Goal: Information Seeking & Learning: Check status

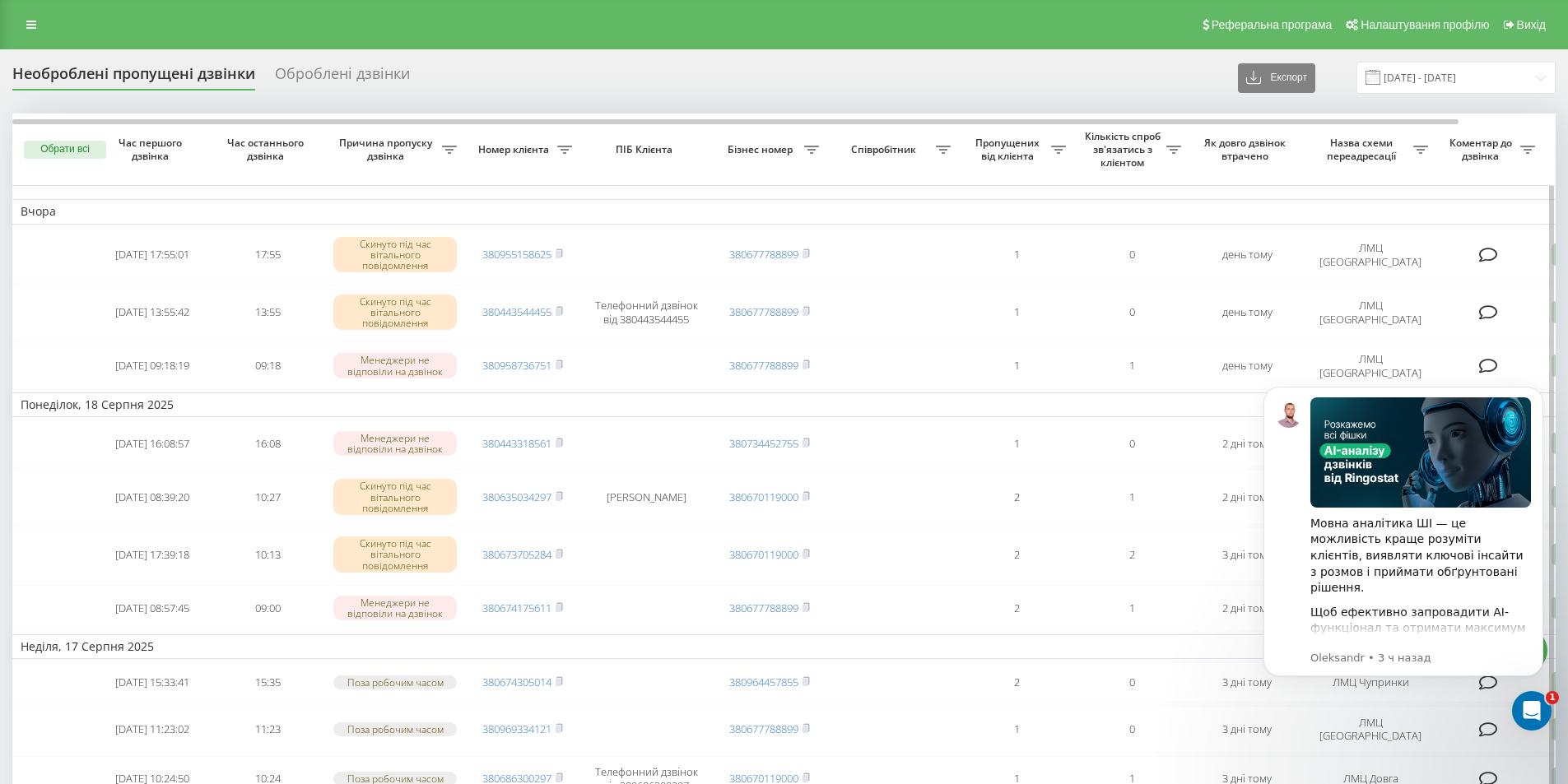
click at [32, 15] on link at bounding box center [31, 25] width 30 height 23
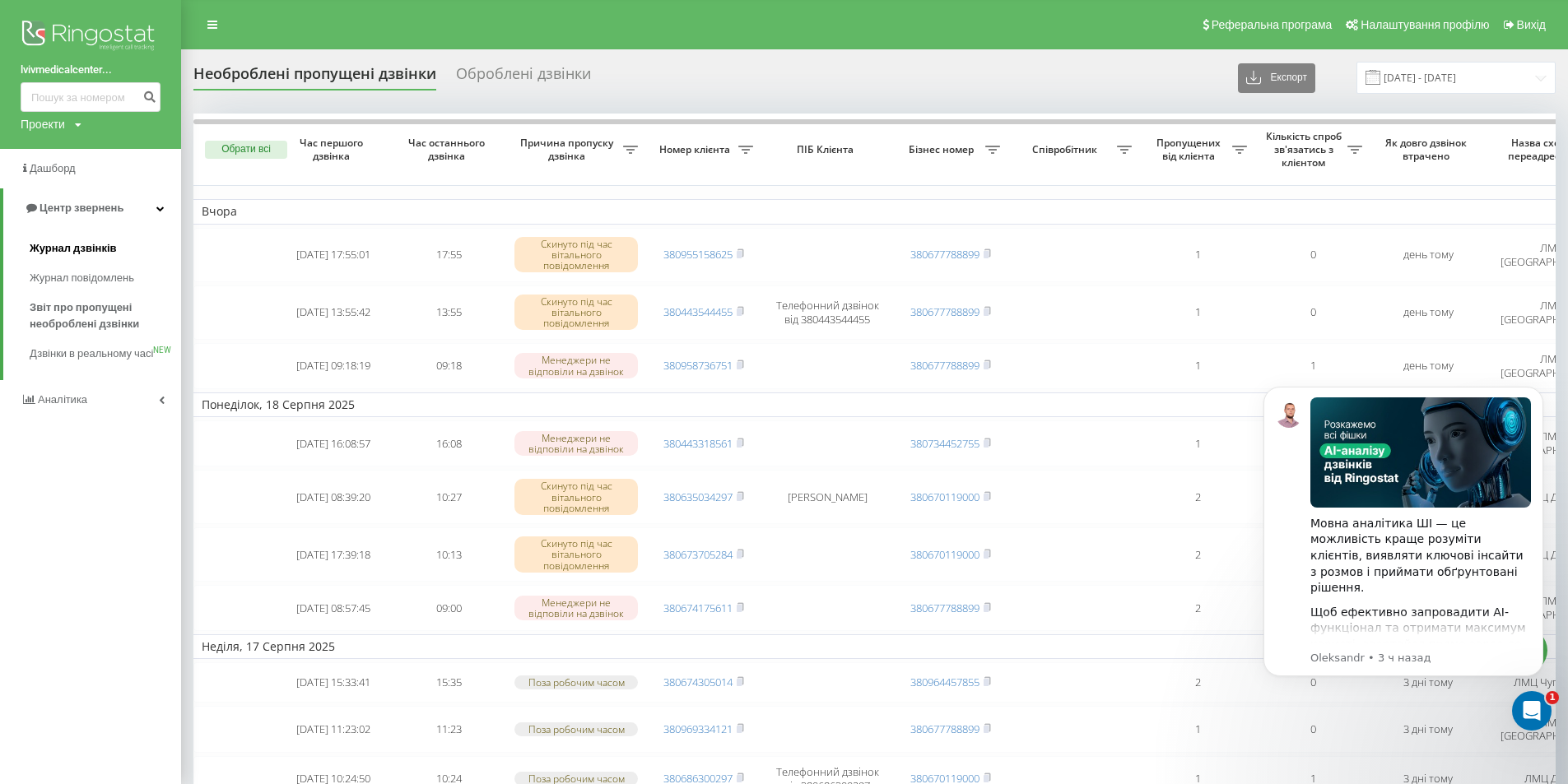
click at [88, 237] on link "Журнал дзвінків" at bounding box center [105, 248] width 151 height 30
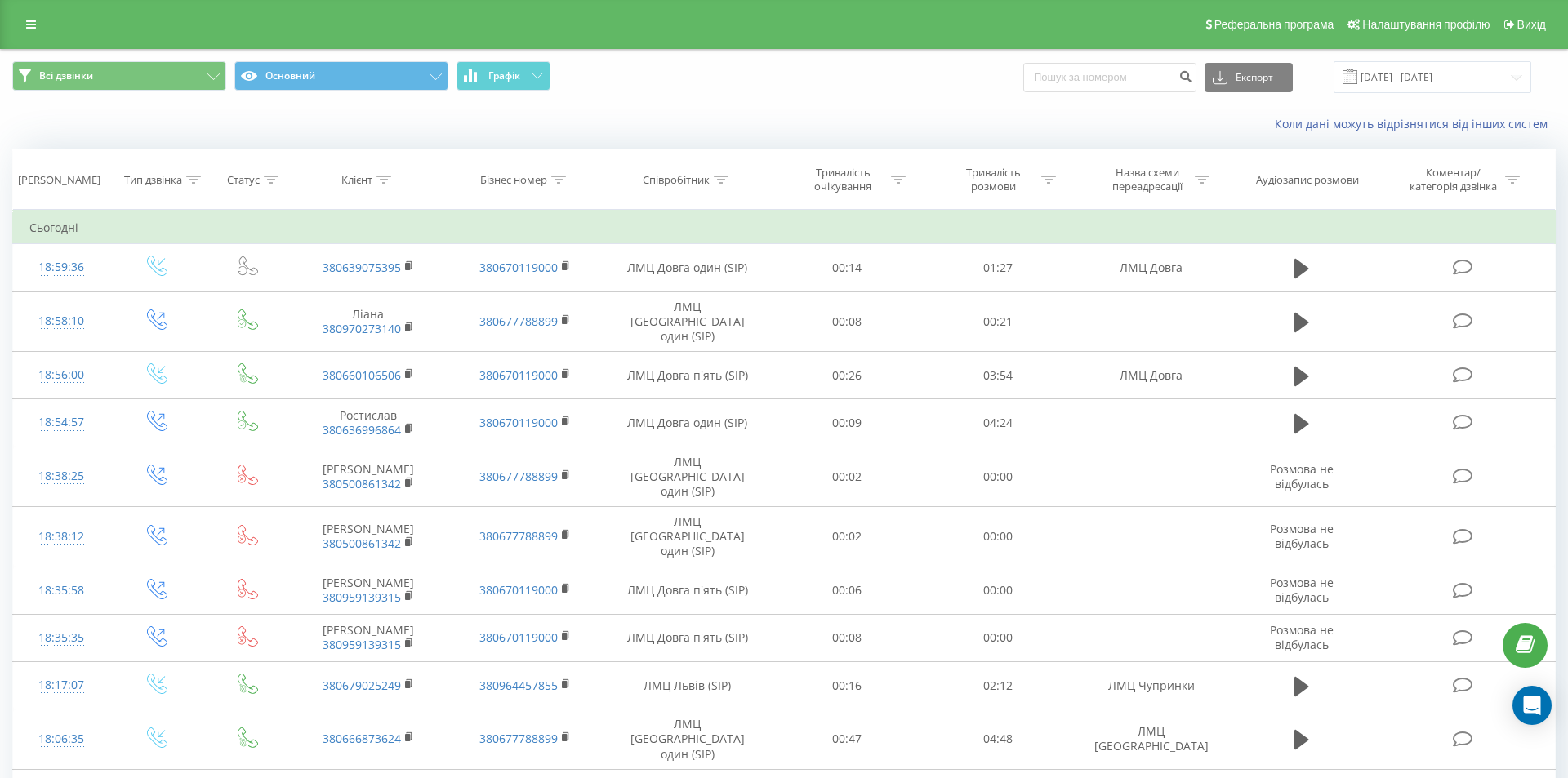
click at [1131, 82] on input at bounding box center [1110, 77] width 174 height 30
drag, startPoint x: 1140, startPoint y: 80, endPoint x: 1196, endPoint y: 79, distance: 56.0
click at [1141, 80] on input at bounding box center [1098, 77] width 174 height 30
type input "097 777 2257"
click at [1180, 77] on icon "submit" at bounding box center [1174, 74] width 14 height 10
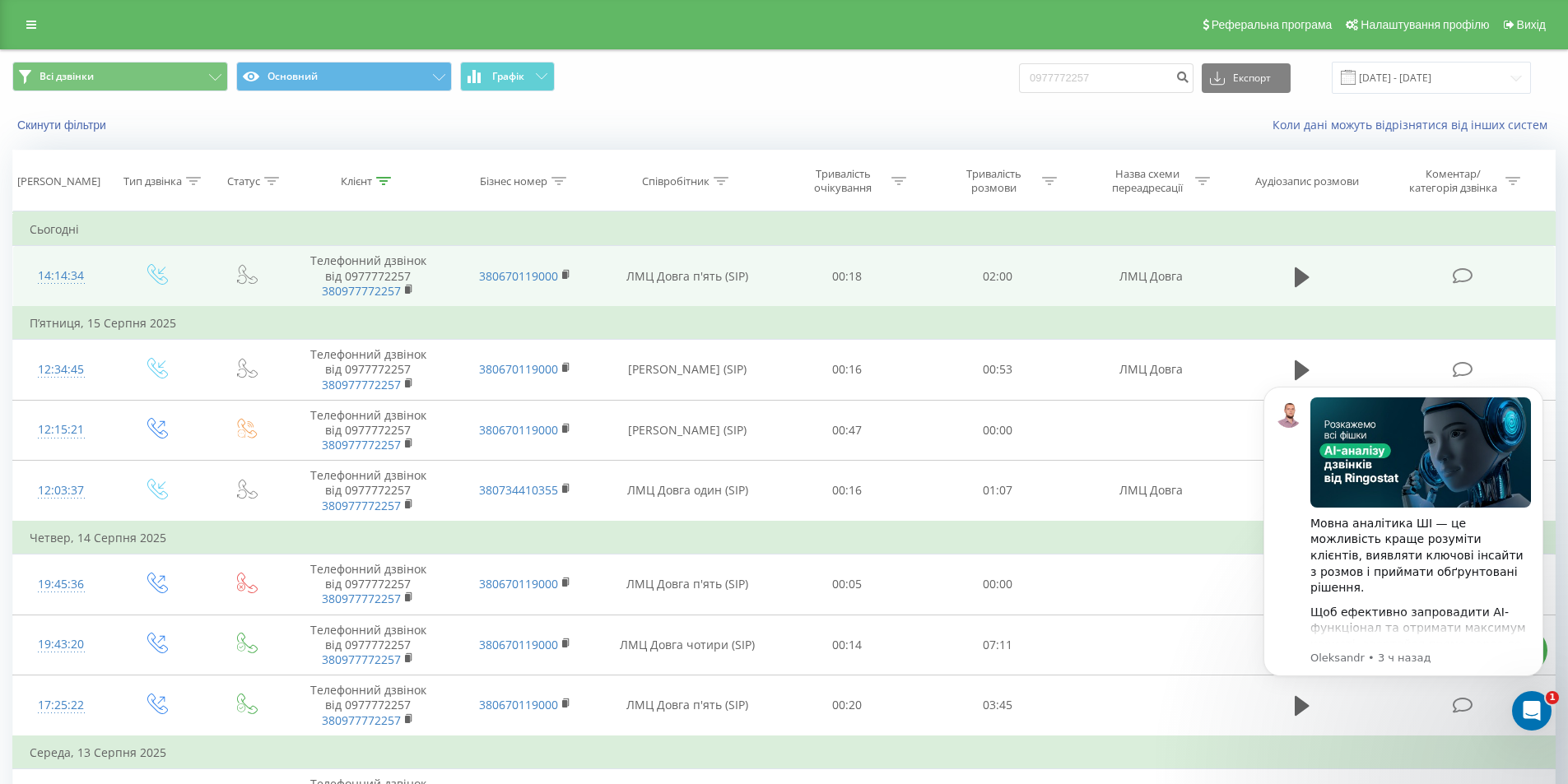
click at [1288, 287] on td at bounding box center [1302, 277] width 145 height 61
click at [1295, 287] on icon at bounding box center [1302, 277] width 14 height 20
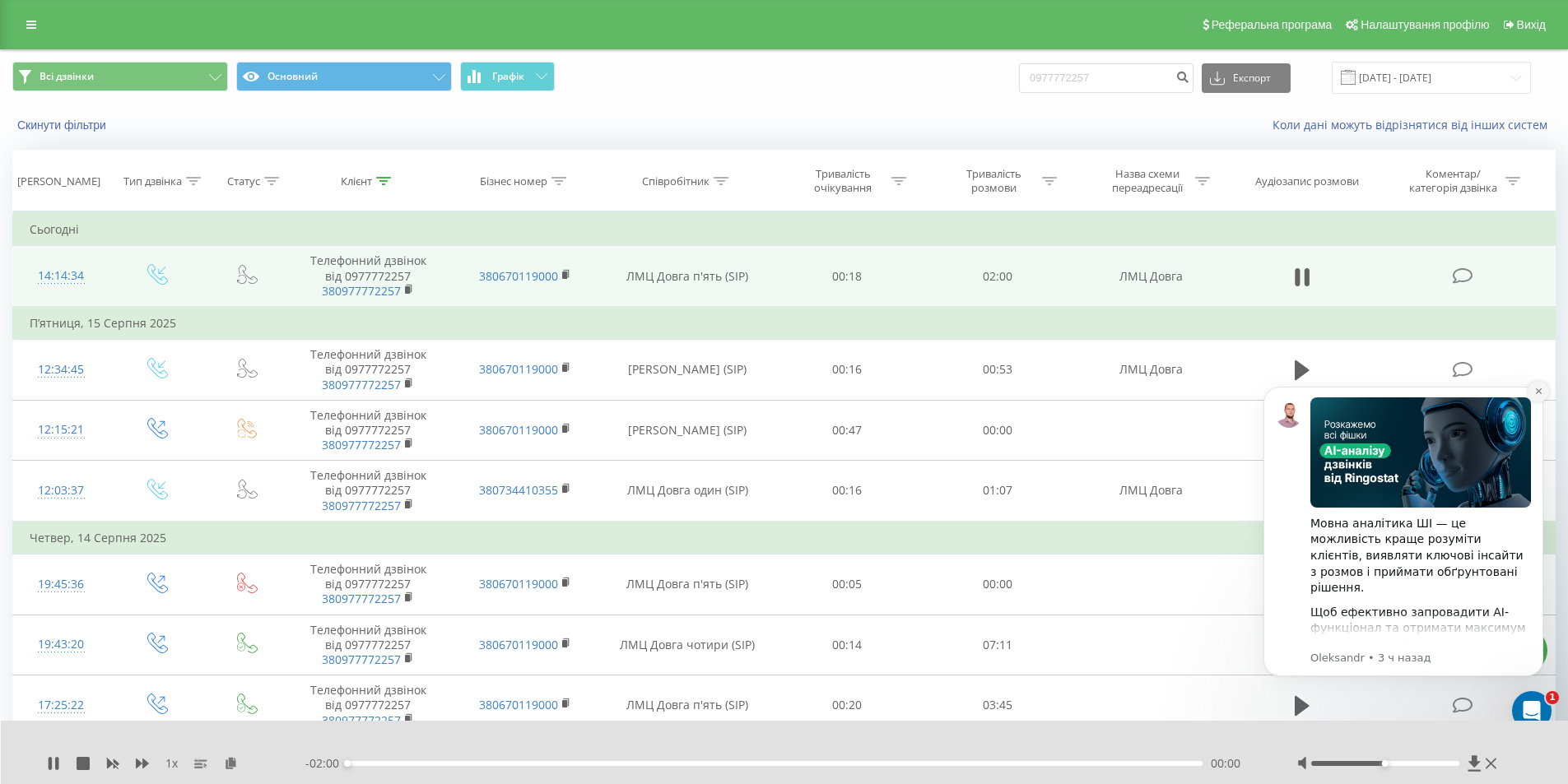
click at [1542, 391] on icon "Dismiss notification" at bounding box center [1539, 391] width 9 height 9
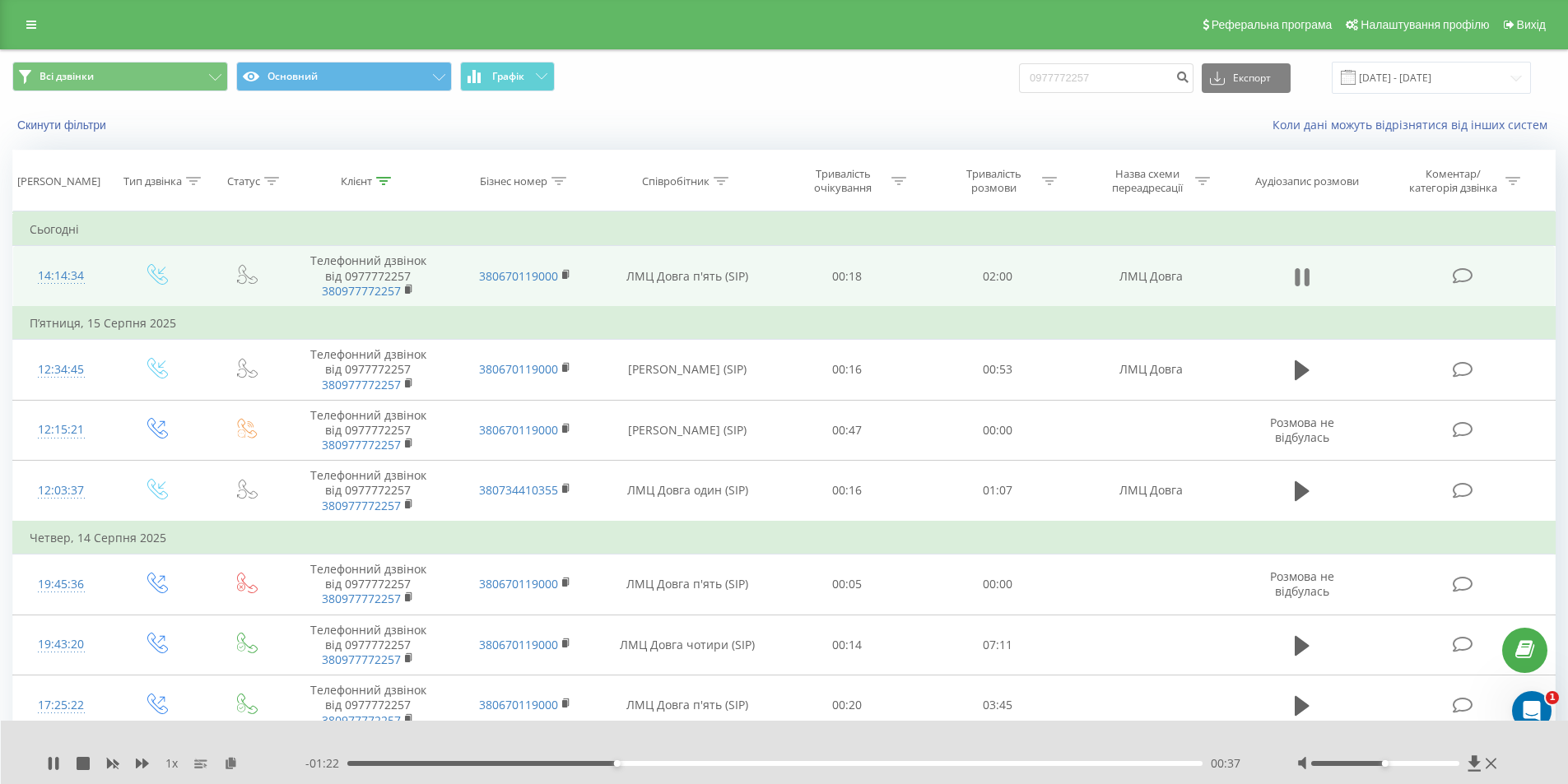
click at [1295, 278] on icon at bounding box center [1302, 278] width 14 height 23
click at [1109, 79] on input "0977772257" at bounding box center [1106, 77] width 175 height 30
paste input "380 66 610 8720"
type input "380 66 610 8720"
click at [1187, 79] on button "submit" at bounding box center [1182, 77] width 23 height 30
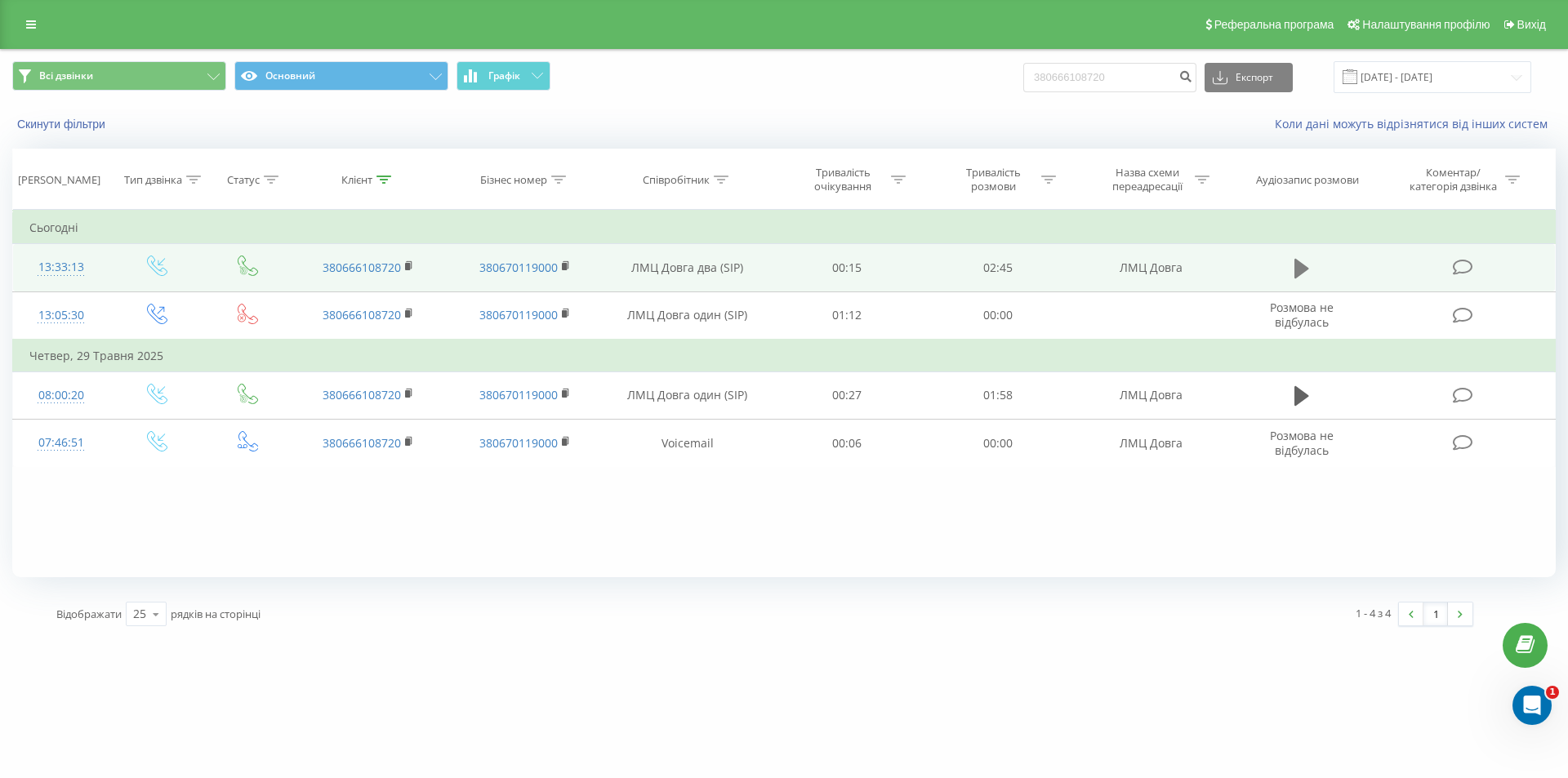
click at [1302, 263] on icon at bounding box center [1301, 269] width 14 height 23
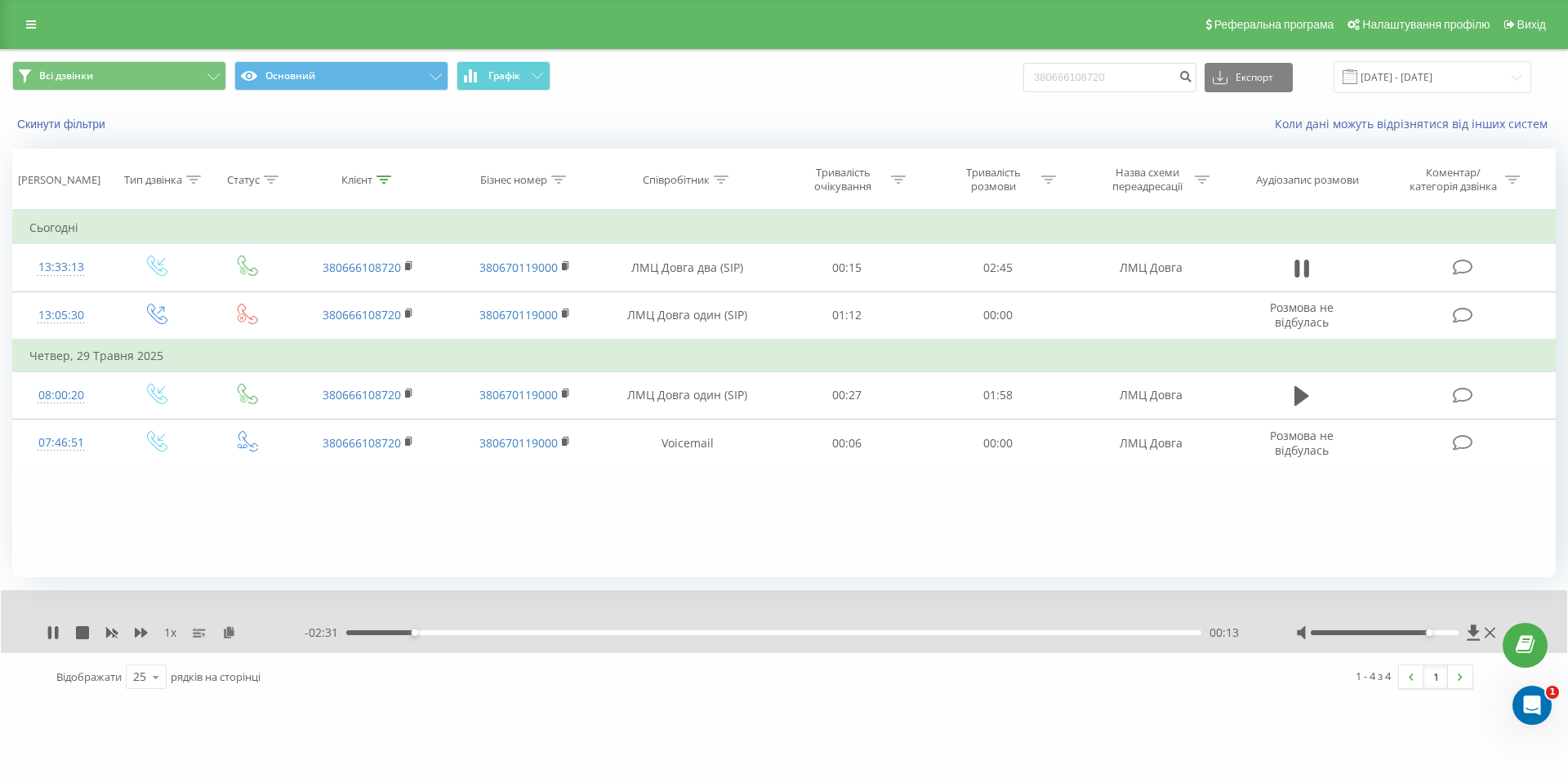
drag, startPoint x: 1407, startPoint y: 633, endPoint x: 566, endPoint y: 633, distance: 841.0
click at [1410, 633] on div at bounding box center [1385, 632] width 148 height 4
click at [598, 645] on div "1 x - 02:31 00:13 00:13" at bounding box center [784, 622] width 1566 height 63
click at [598, 637] on div "- 02:30 00:14 00:14" at bounding box center [780, 632] width 951 height 16
click at [644, 635] on div "00:14" at bounding box center [774, 632] width 855 height 4
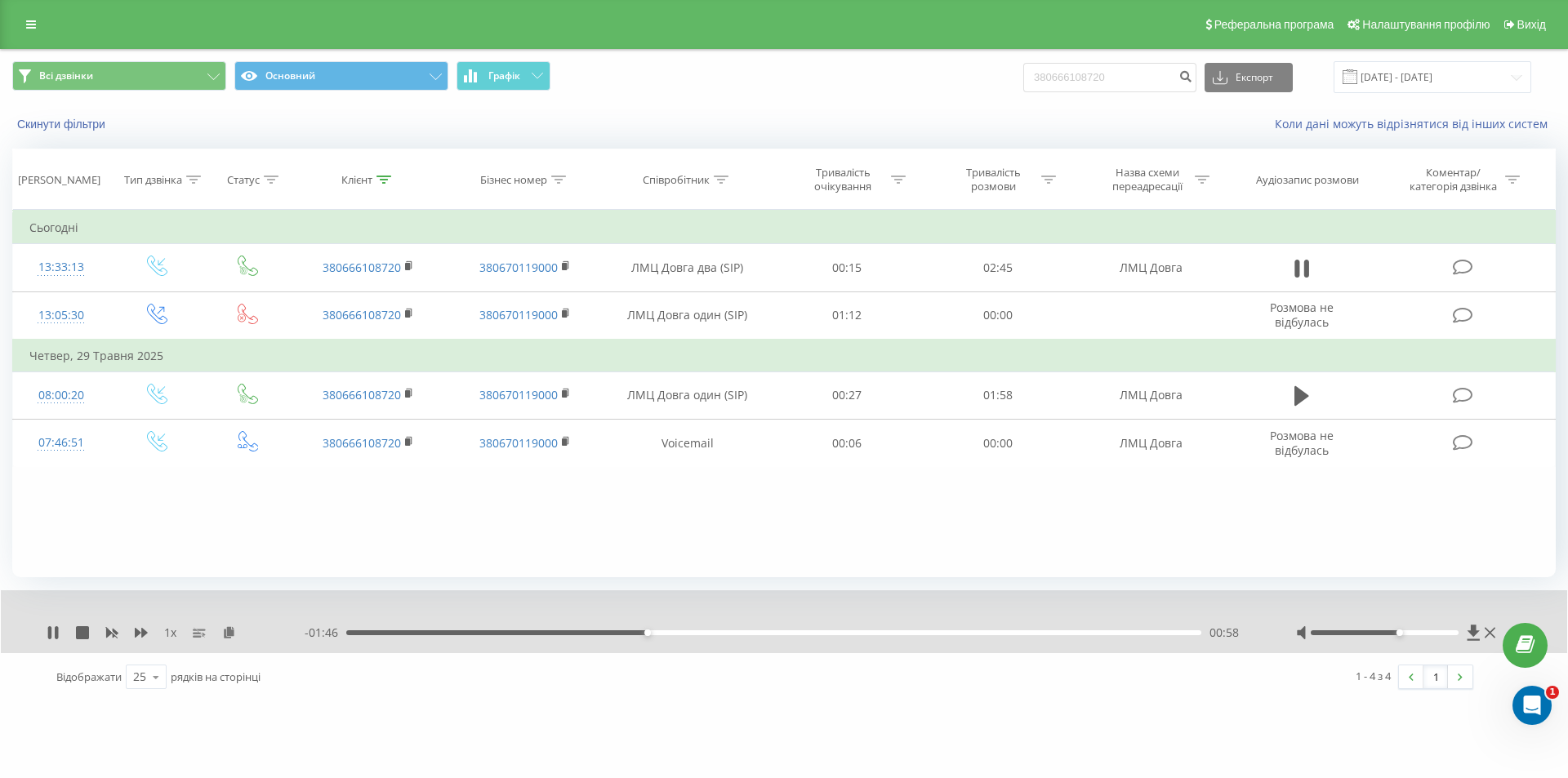
click at [1083, 636] on div "- 01:46 00:58 00:58" at bounding box center [780, 632] width 951 height 16
click at [1083, 635] on div "02:22" at bounding box center [774, 632] width 855 height 4
drag, startPoint x: 1100, startPoint y: 95, endPoint x: 1135, endPoint y: 78, distance: 38.9
click at [1102, 94] on div "Всі дзвінки Основний Графік 380666108720 Експорт .csv .xls .xlsx 20.05.2025 - 2…" at bounding box center [784, 77] width 1566 height 55
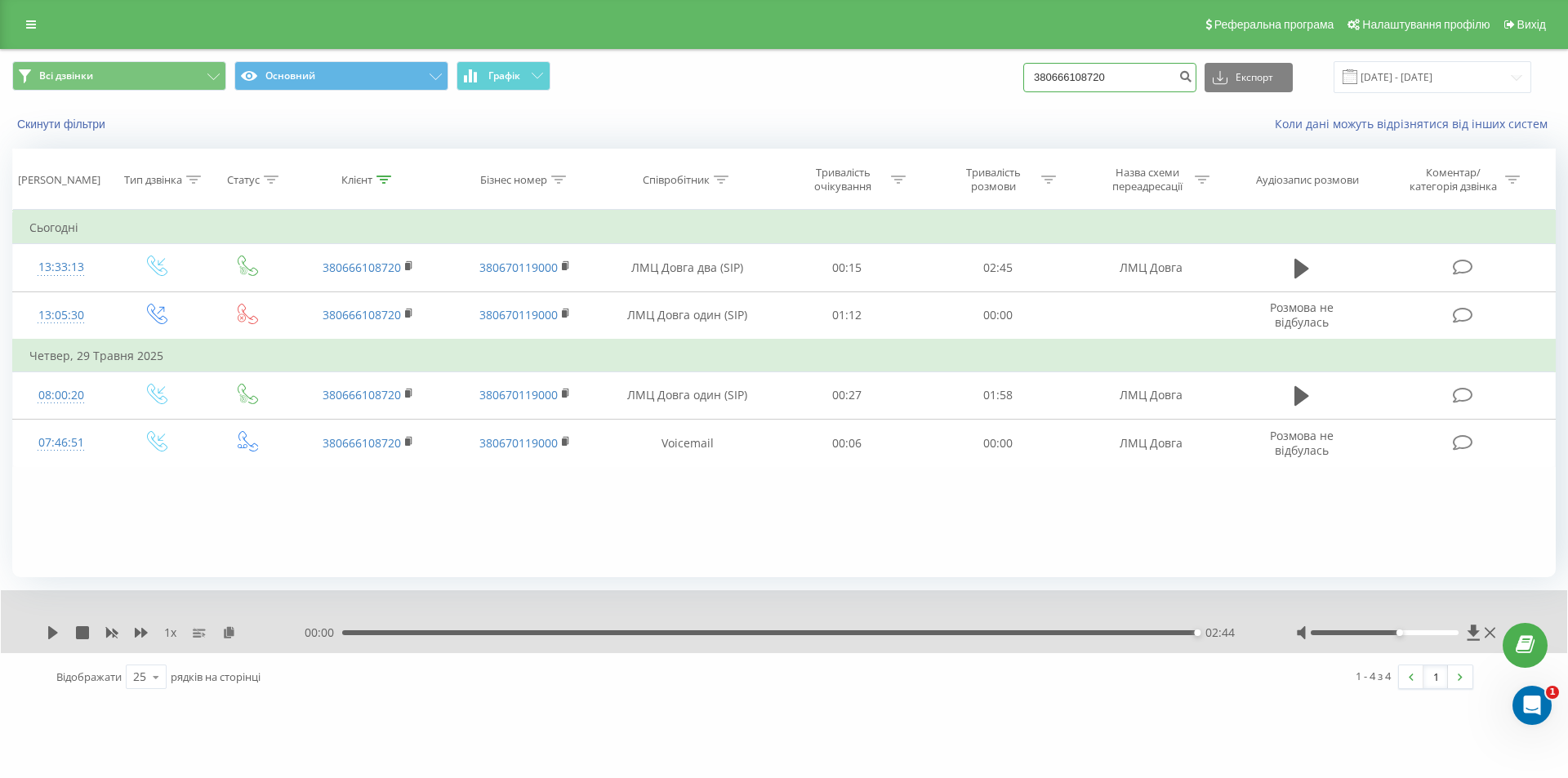
click at [1133, 74] on input "380666108720" at bounding box center [1110, 77] width 174 height 30
paste input "63 619 5116"
click at [1186, 77] on input "380 63 619 5116" at bounding box center [1110, 77] width 174 height 30
click at [1189, 76] on input "380 63 619 5116" at bounding box center [1110, 77] width 174 height 30
type input "380 63 619 5116"
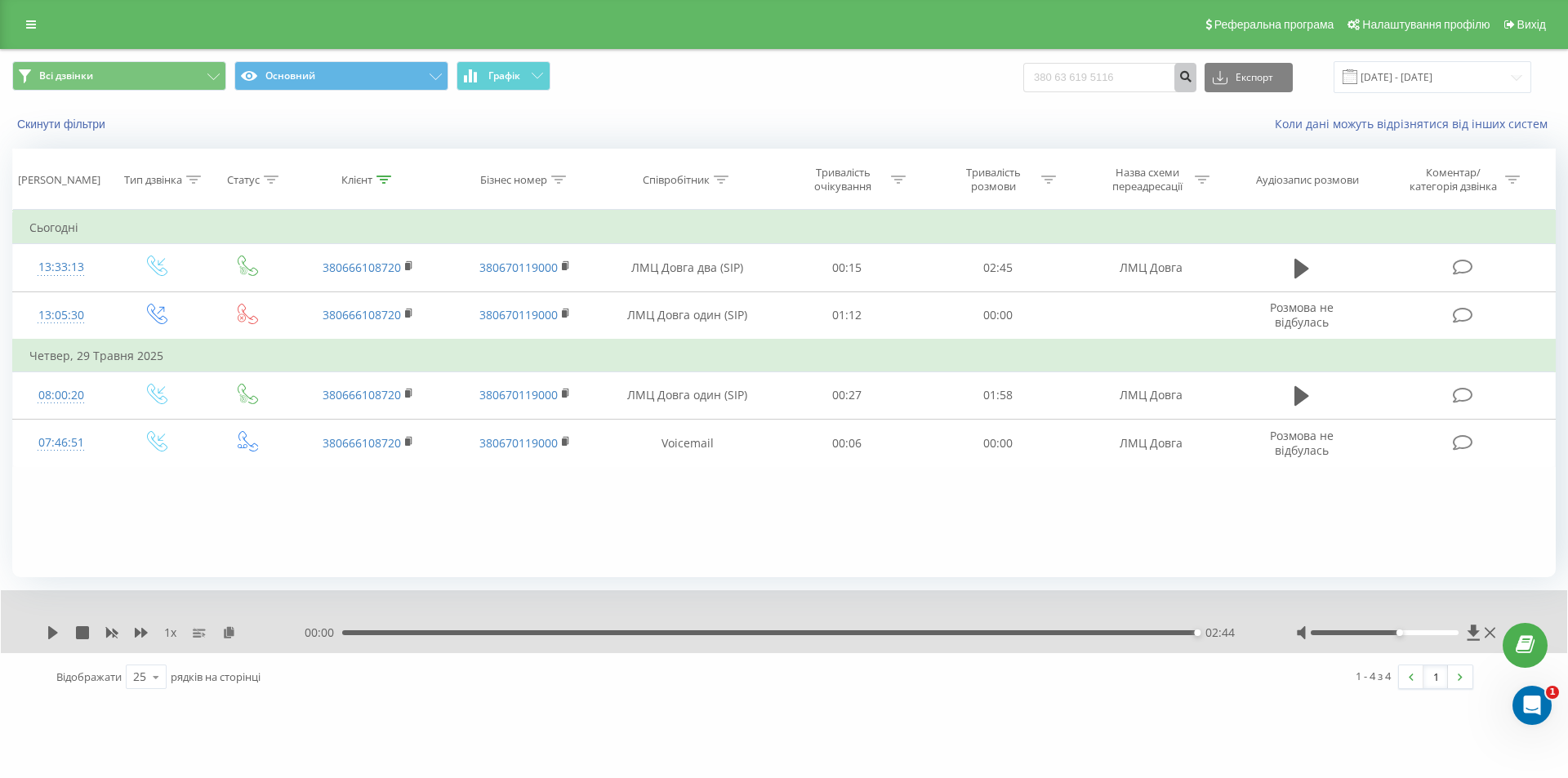
click at [1192, 80] on icon "submit" at bounding box center [1185, 74] width 14 height 10
drag, startPoint x: 1199, startPoint y: 80, endPoint x: 1192, endPoint y: 90, distance: 12.2
click at [1192, 89] on button "submit" at bounding box center [1185, 77] width 22 height 30
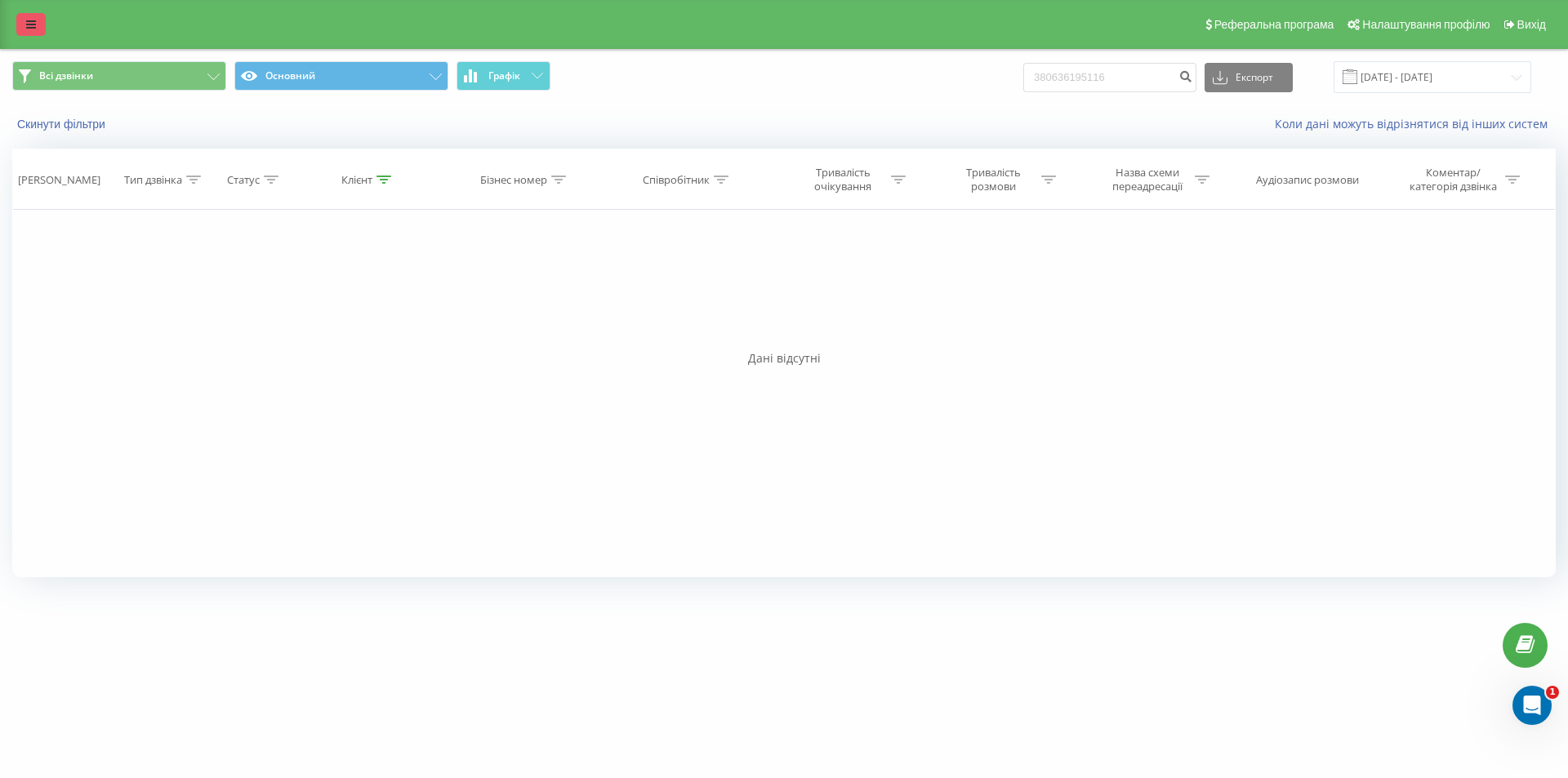
click at [39, 26] on link at bounding box center [30, 25] width 30 height 23
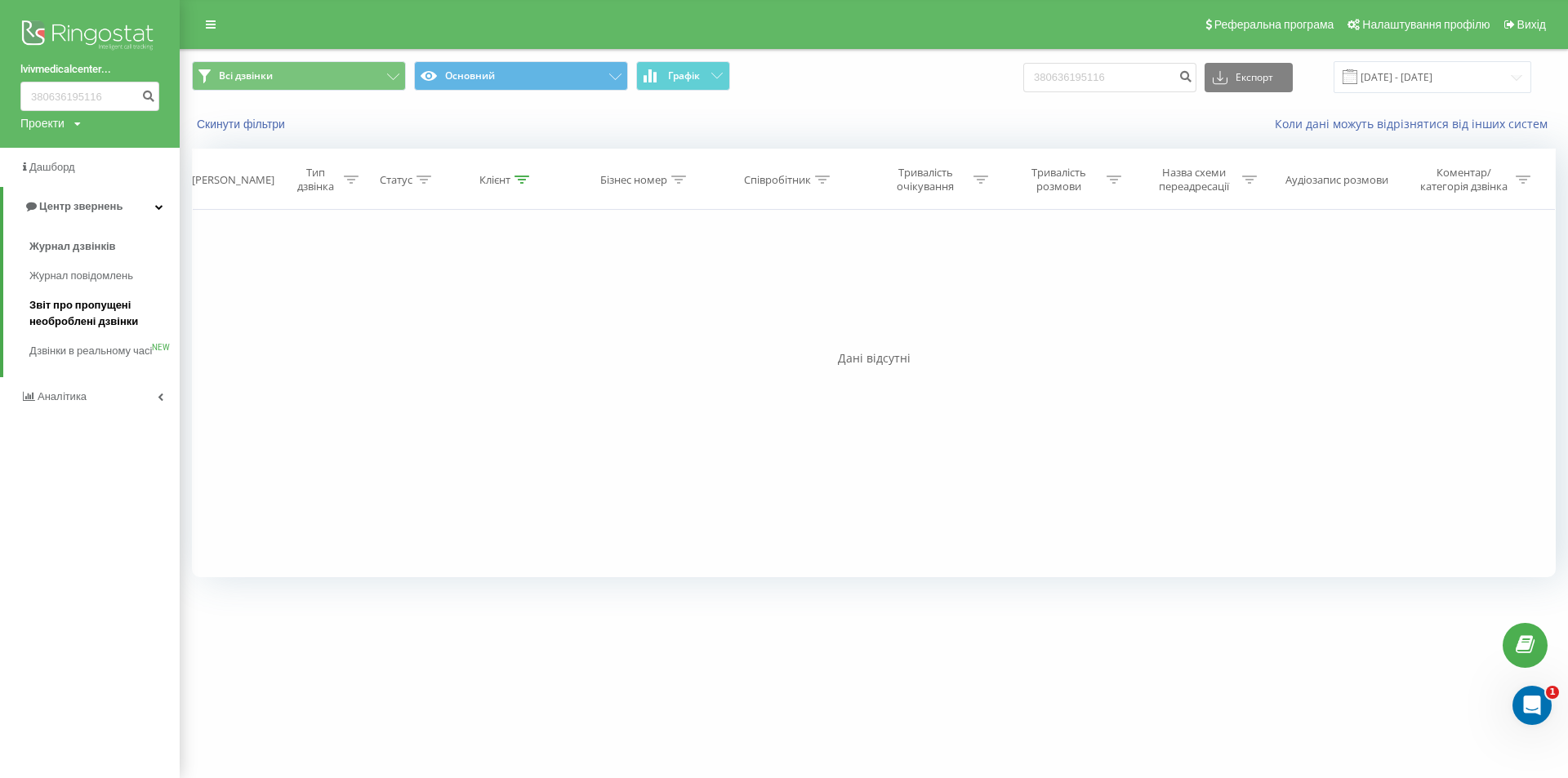
click at [99, 301] on span "Звіт про пропущені необроблені дзвінки" at bounding box center [100, 313] width 142 height 33
